Goal: Information Seeking & Learning: Stay updated

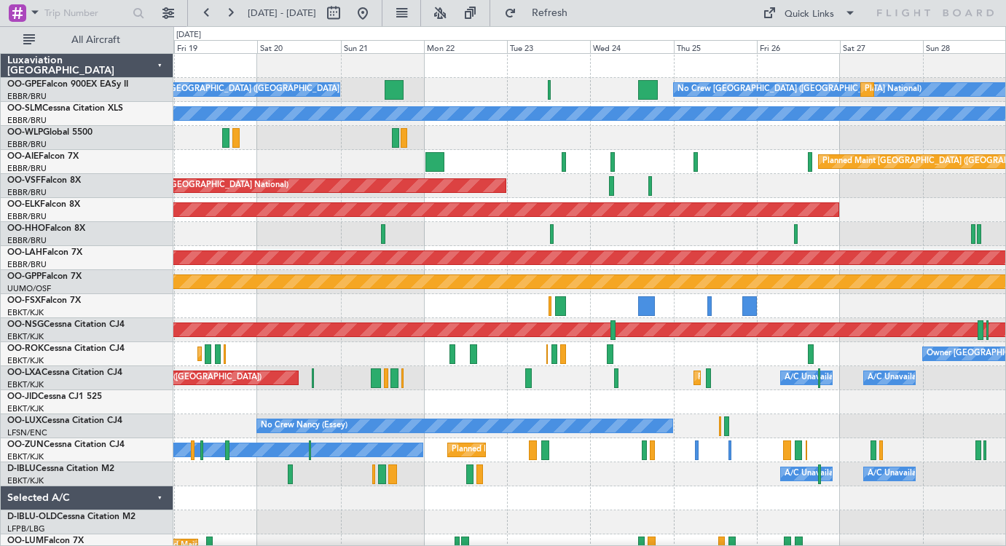
click at [408, 388] on div "Planned Maint Kortrijk-[GEOGRAPHIC_DATA] Planned Maint [GEOGRAPHIC_DATA] ([GEOG…" at bounding box center [589, 378] width 832 height 24
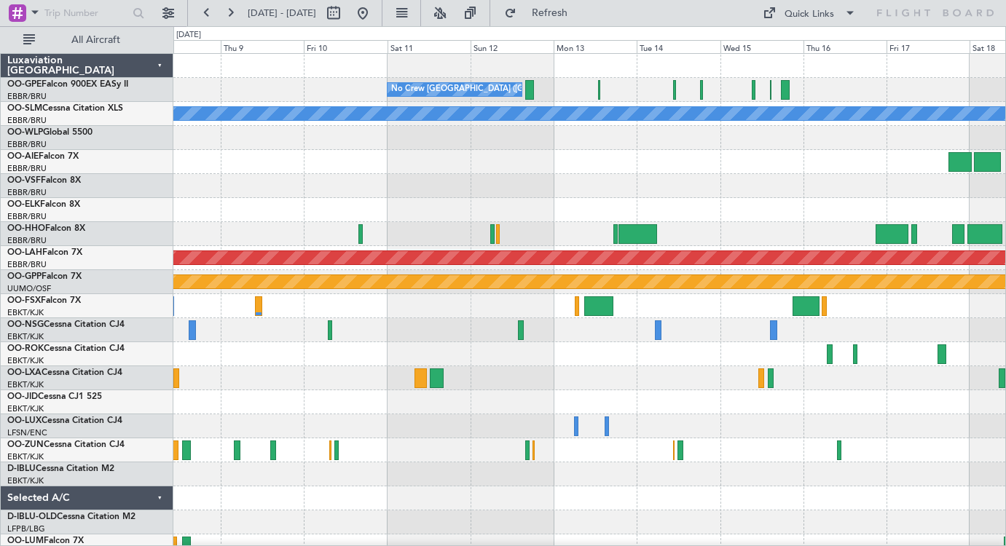
click at [281, 446] on div "No Crew [GEOGRAPHIC_DATA] ([GEOGRAPHIC_DATA] National) No Crew [GEOGRAPHIC_DATA…" at bounding box center [589, 342] width 832 height 577
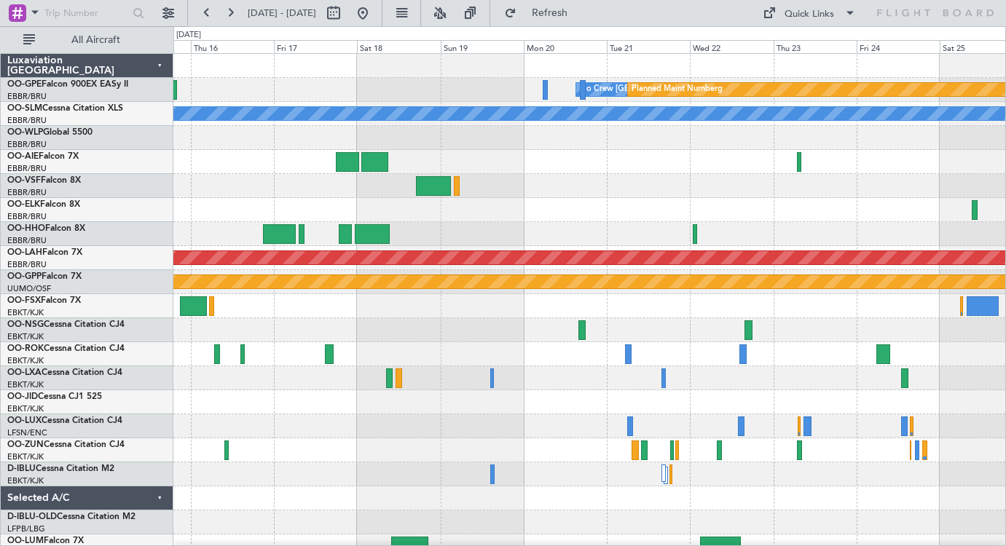
click at [336, 397] on div "No Crew [GEOGRAPHIC_DATA] ([GEOGRAPHIC_DATA] National) Planned Maint Nurnberg A…" at bounding box center [589, 342] width 832 height 577
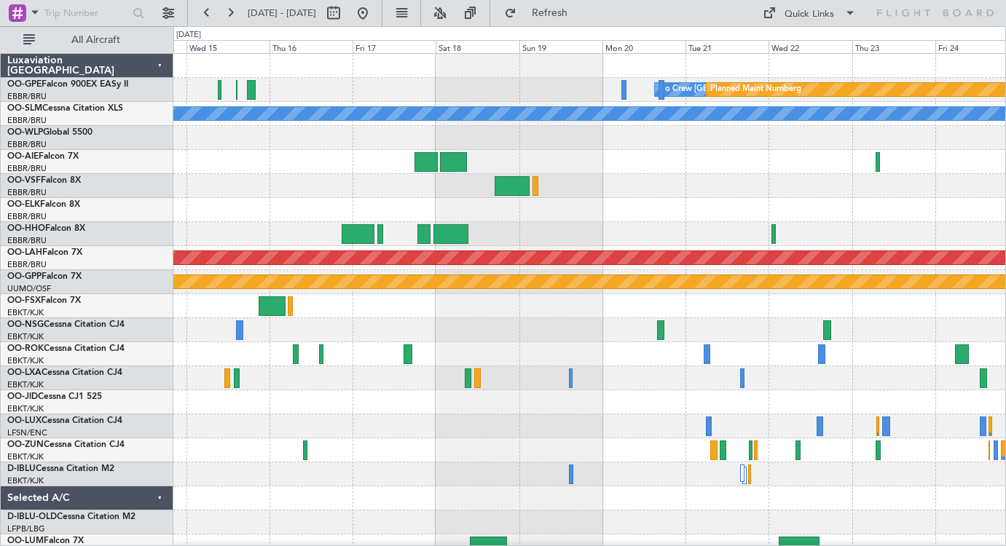
click at [923, 328] on div "No Crew [GEOGRAPHIC_DATA] ([GEOGRAPHIC_DATA] National) Planned Maint Nurnberg N…" at bounding box center [589, 342] width 832 height 577
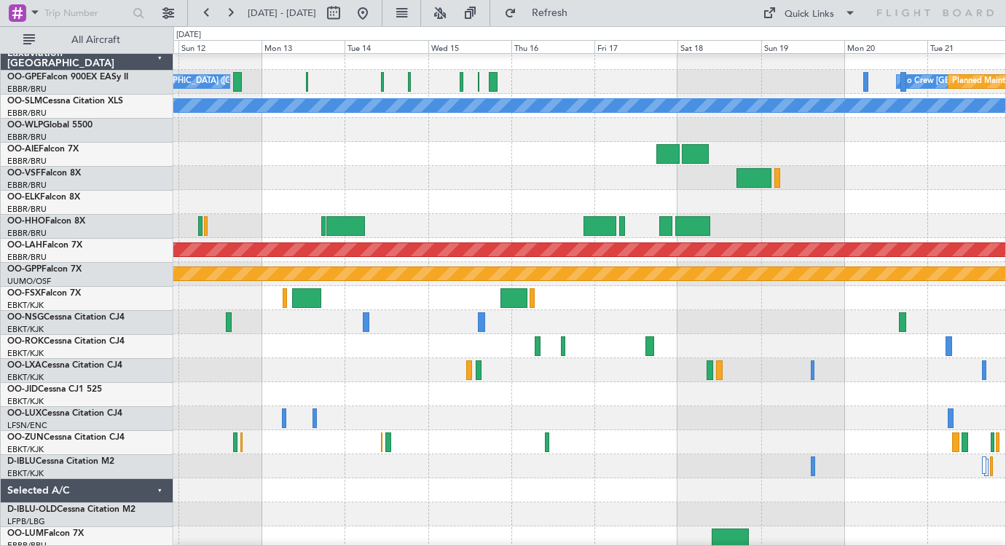
click at [388, 318] on div at bounding box center [589, 322] width 832 height 24
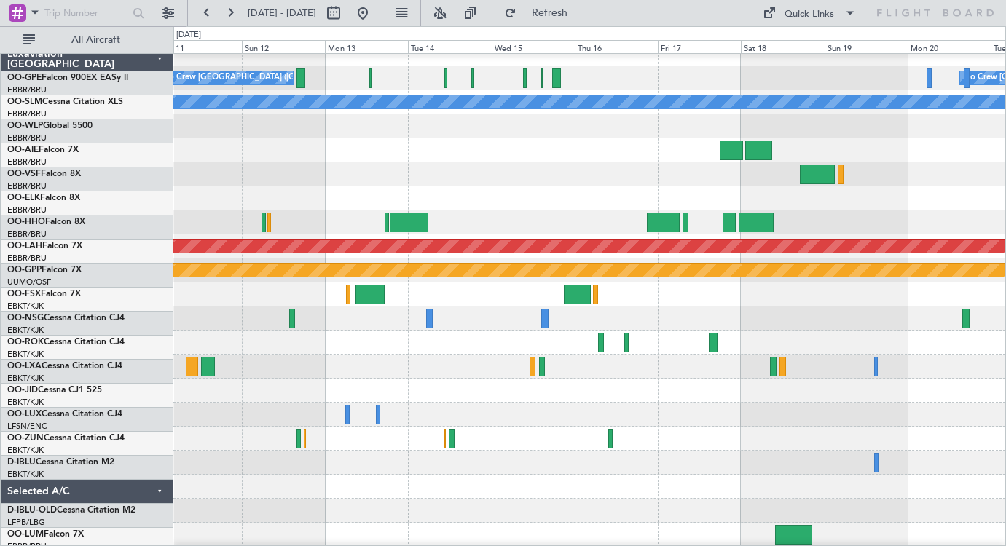
scroll to position [13, 0]
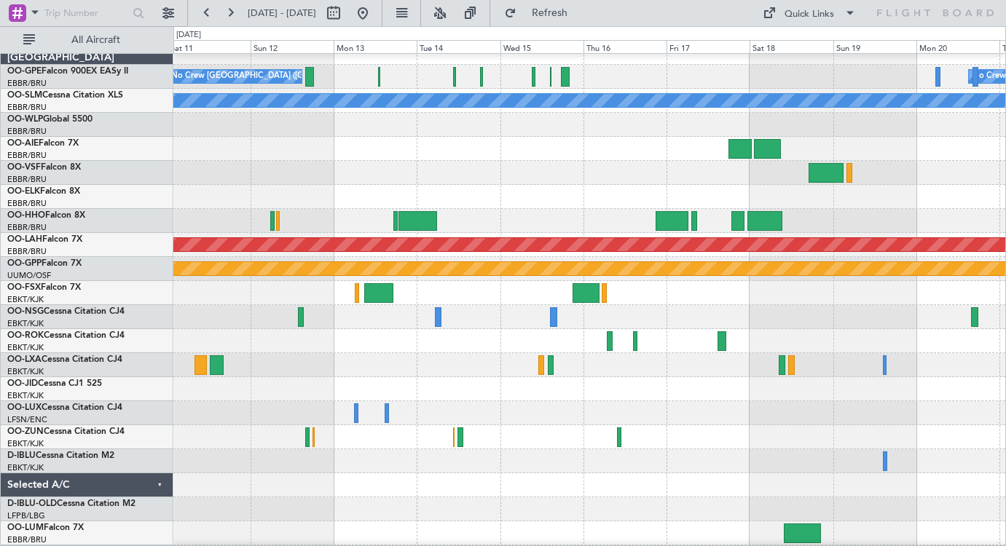
click at [762, 341] on div at bounding box center [589, 341] width 832 height 24
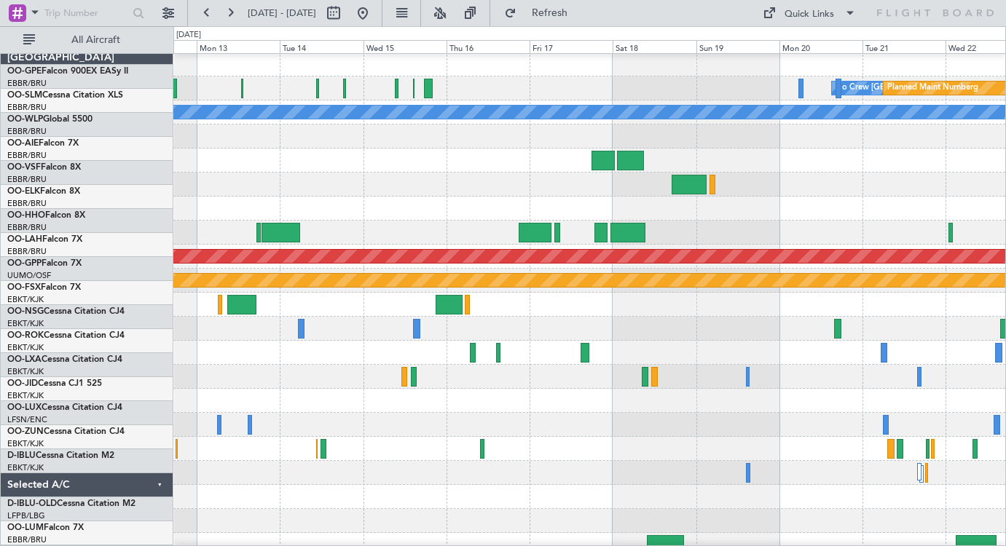
scroll to position [0, 0]
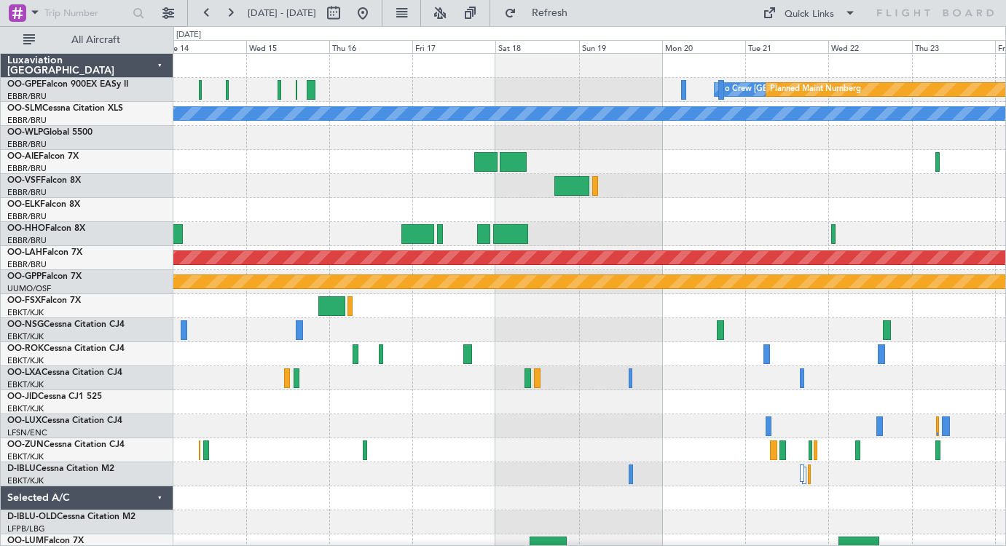
click at [601, 327] on div "No Crew [GEOGRAPHIC_DATA] ([GEOGRAPHIC_DATA] National) Planned Maint Nurnberg N…" at bounding box center [589, 342] width 832 height 577
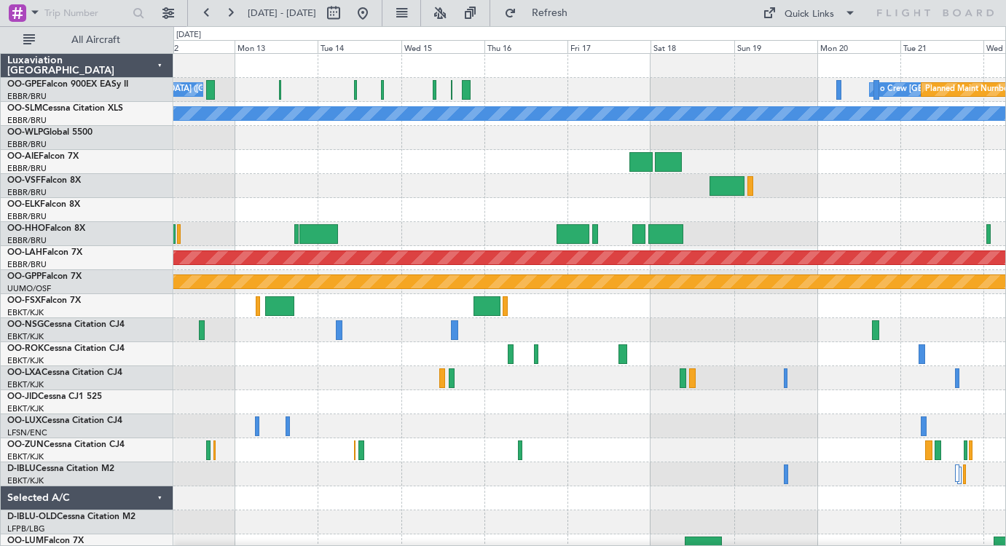
click at [547, 305] on div at bounding box center [589, 306] width 832 height 24
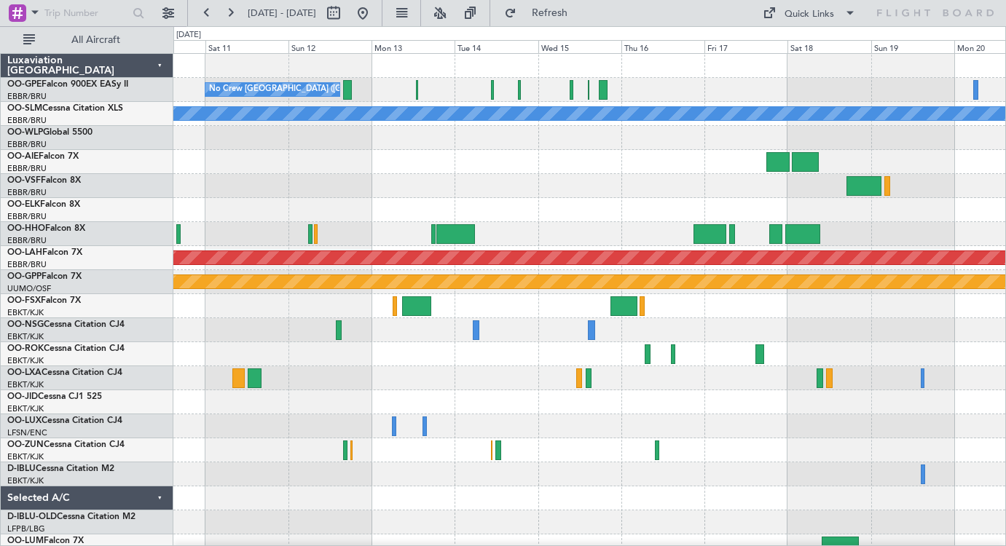
click at [760, 312] on div at bounding box center [589, 306] width 832 height 24
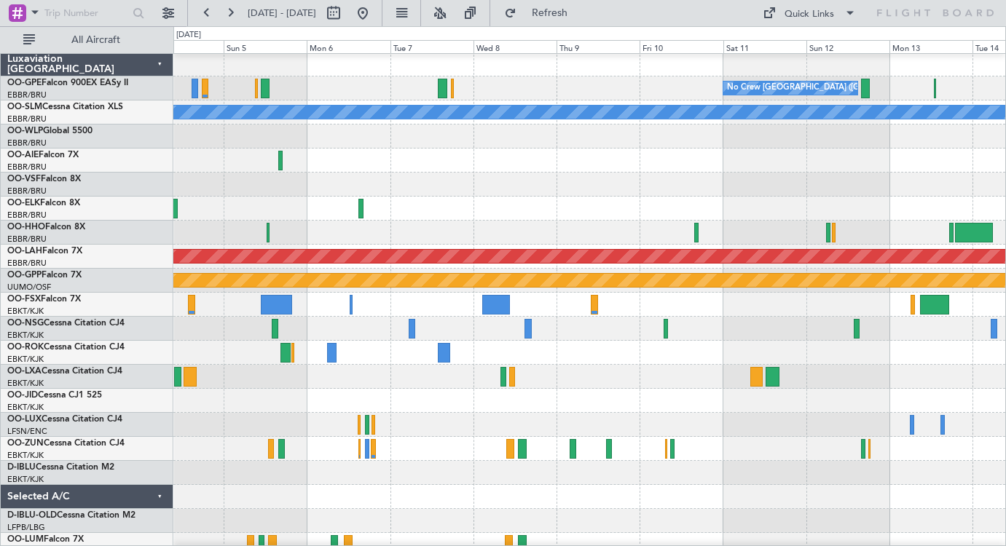
scroll to position [2, 0]
click at [984, 197] on div at bounding box center [589, 209] width 832 height 24
